Goal: Obtain resource: Download file/media

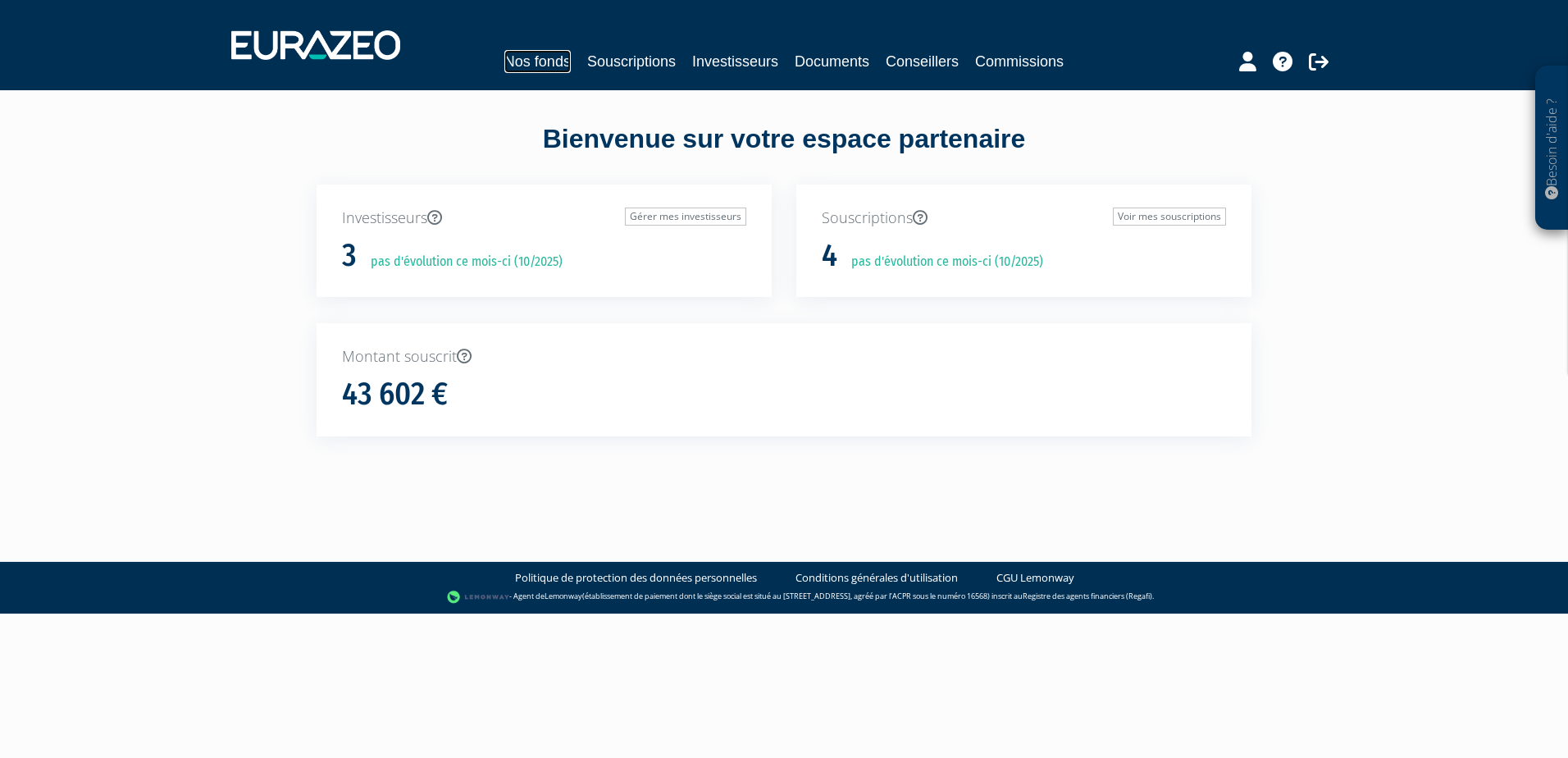
click at [548, 64] on link "Nos fonds" at bounding box center [537, 61] width 66 height 23
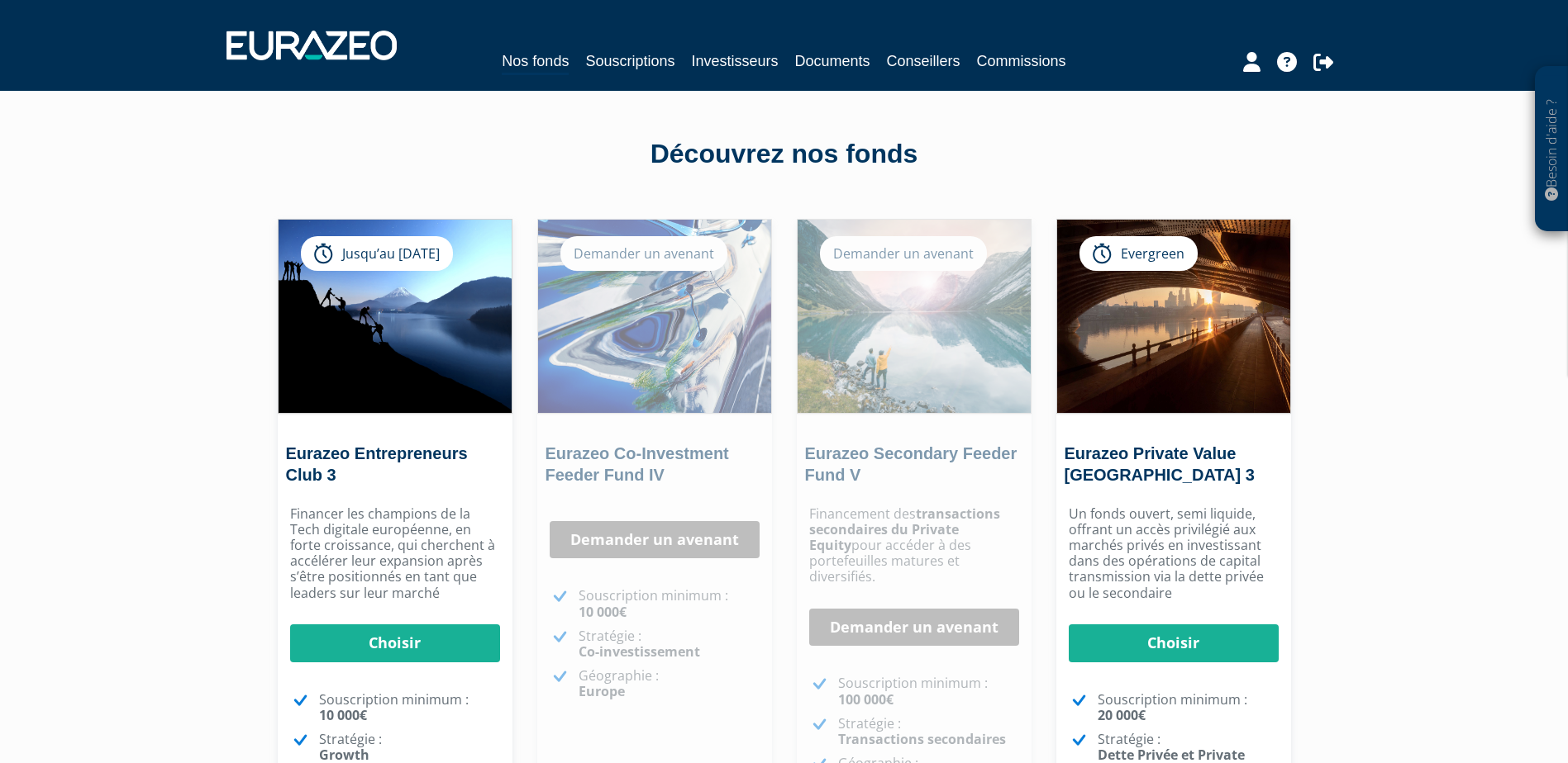
click at [1195, 672] on div "Un fonds ouvert, semi liquide, offrant un accès privilégié aux marchés privés e…" at bounding box center [1173, 703] width 234 height 410
click at [1217, 646] on link "Choisir" at bounding box center [1173, 643] width 210 height 38
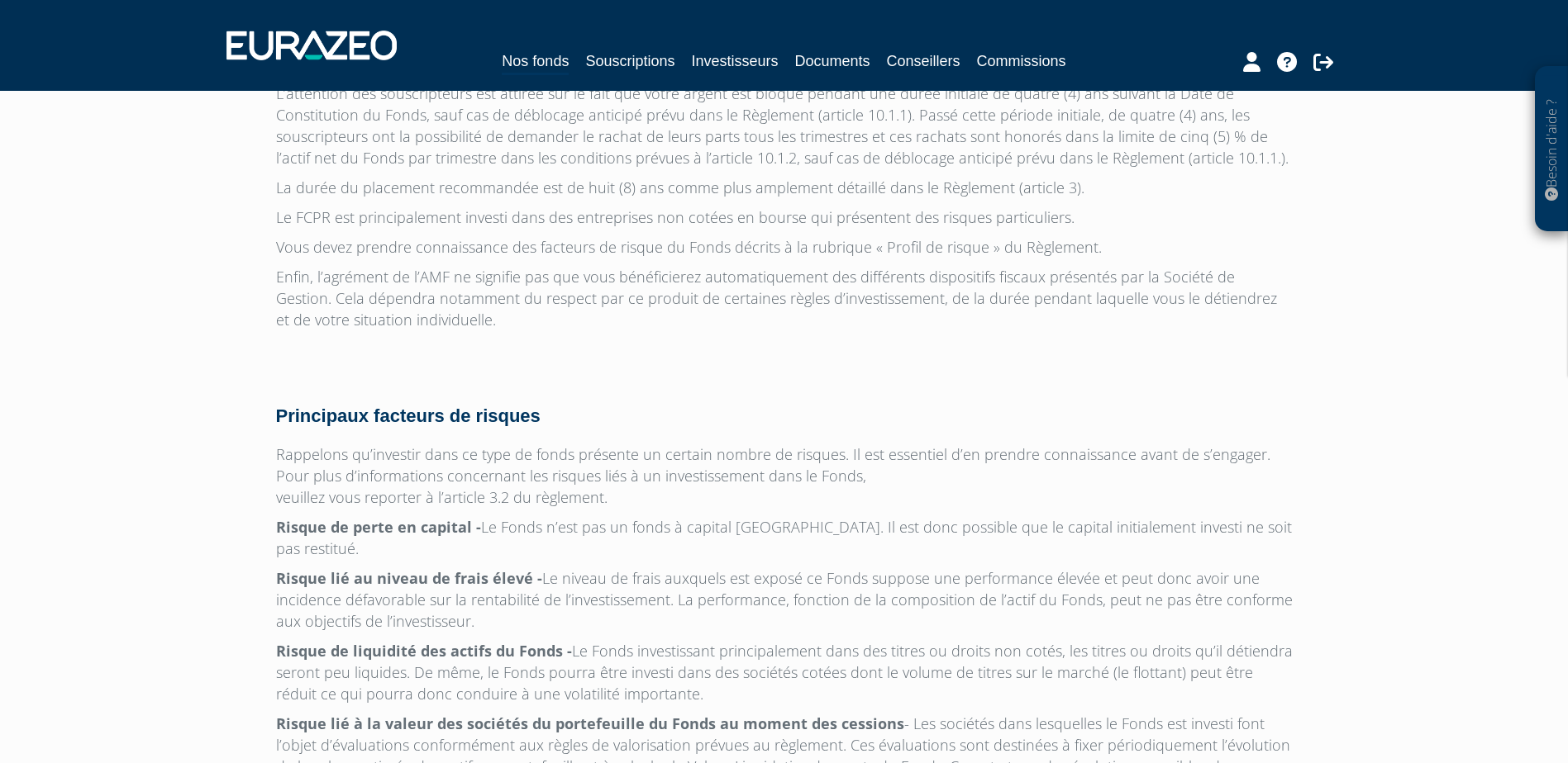
scroll to position [5202, 0]
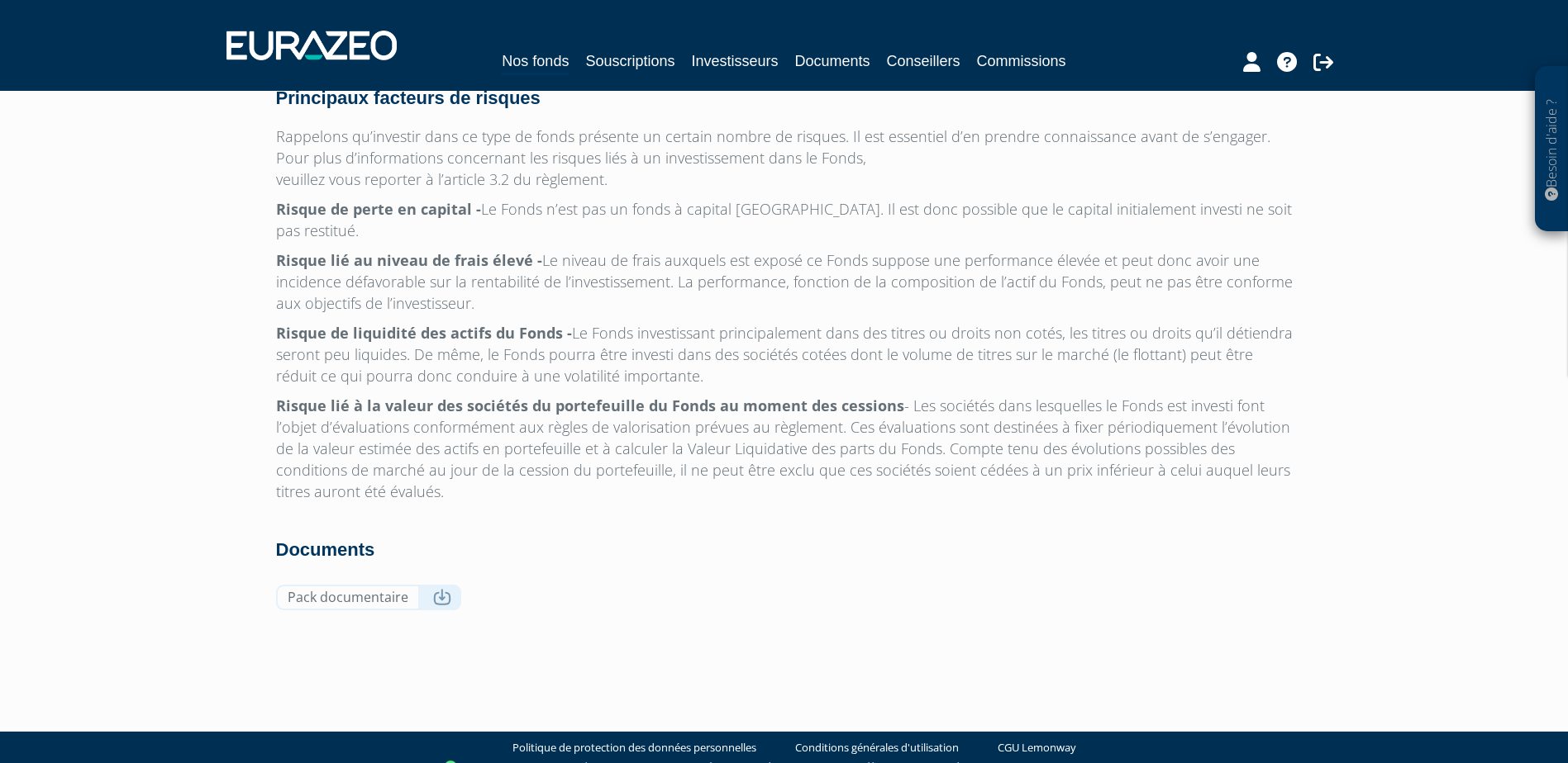
click at [409, 585] on link "Pack documentaire" at bounding box center [368, 598] width 185 height 25
